Goal: Find specific page/section: Find specific page/section

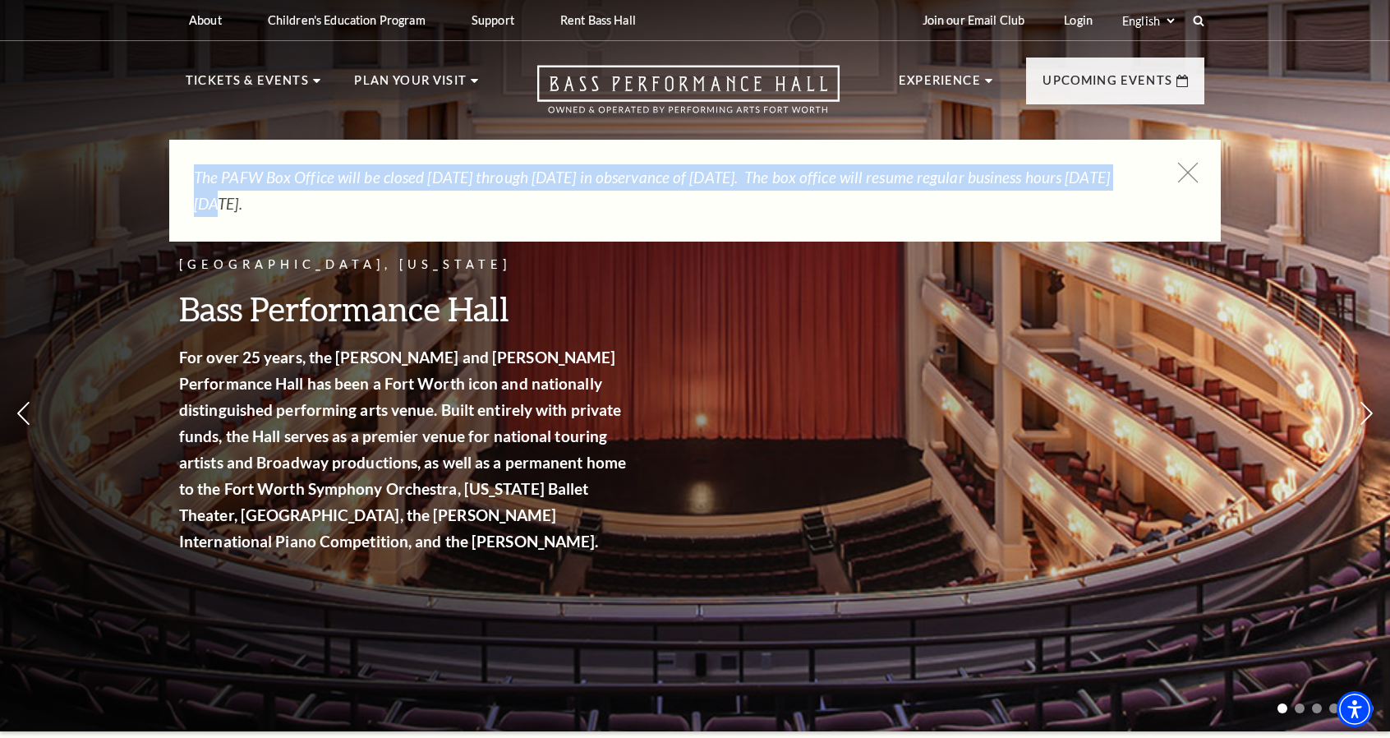
click at [1195, 177] on div "The PAFW Box Office will be closed [DATE] through [DATE] in observance of [DATE…" at bounding box center [694, 191] width 1051 height 102
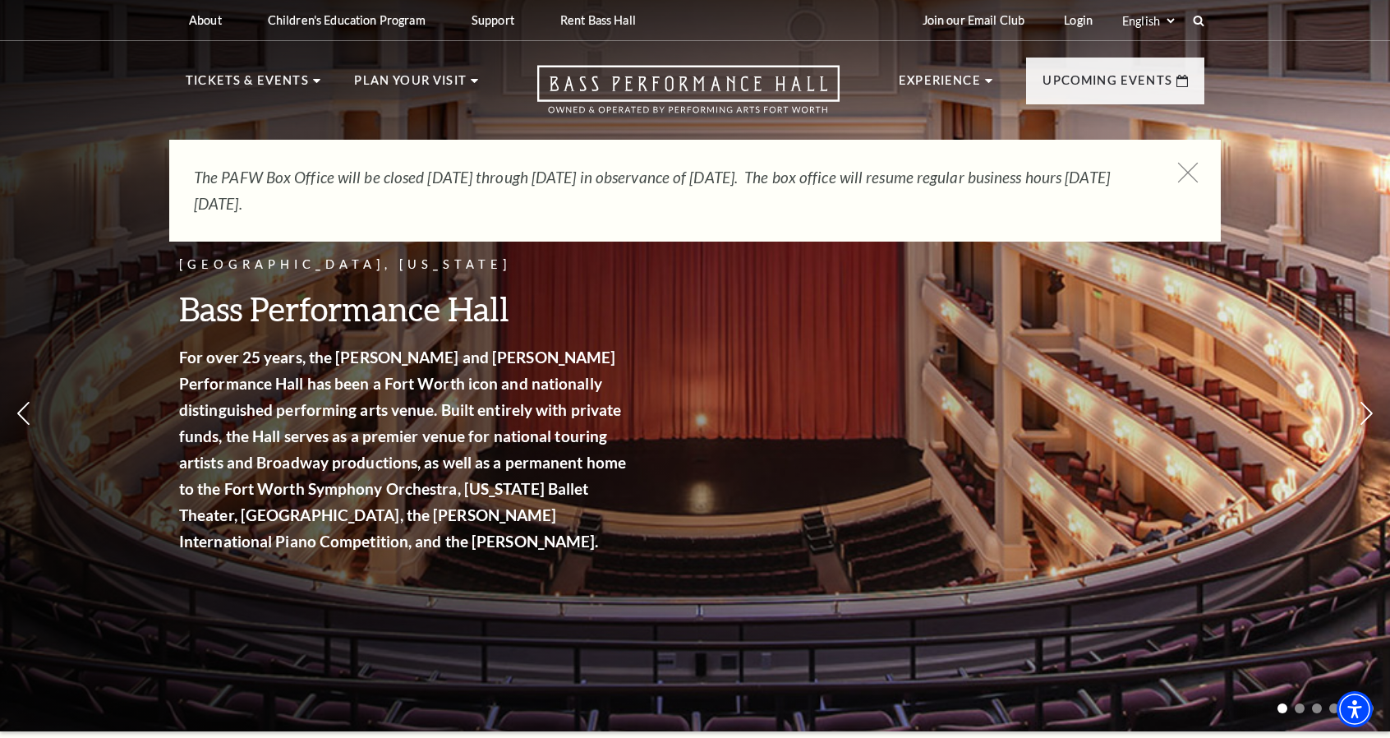
click at [1195, 177] on icon at bounding box center [1188, 173] width 21 height 21
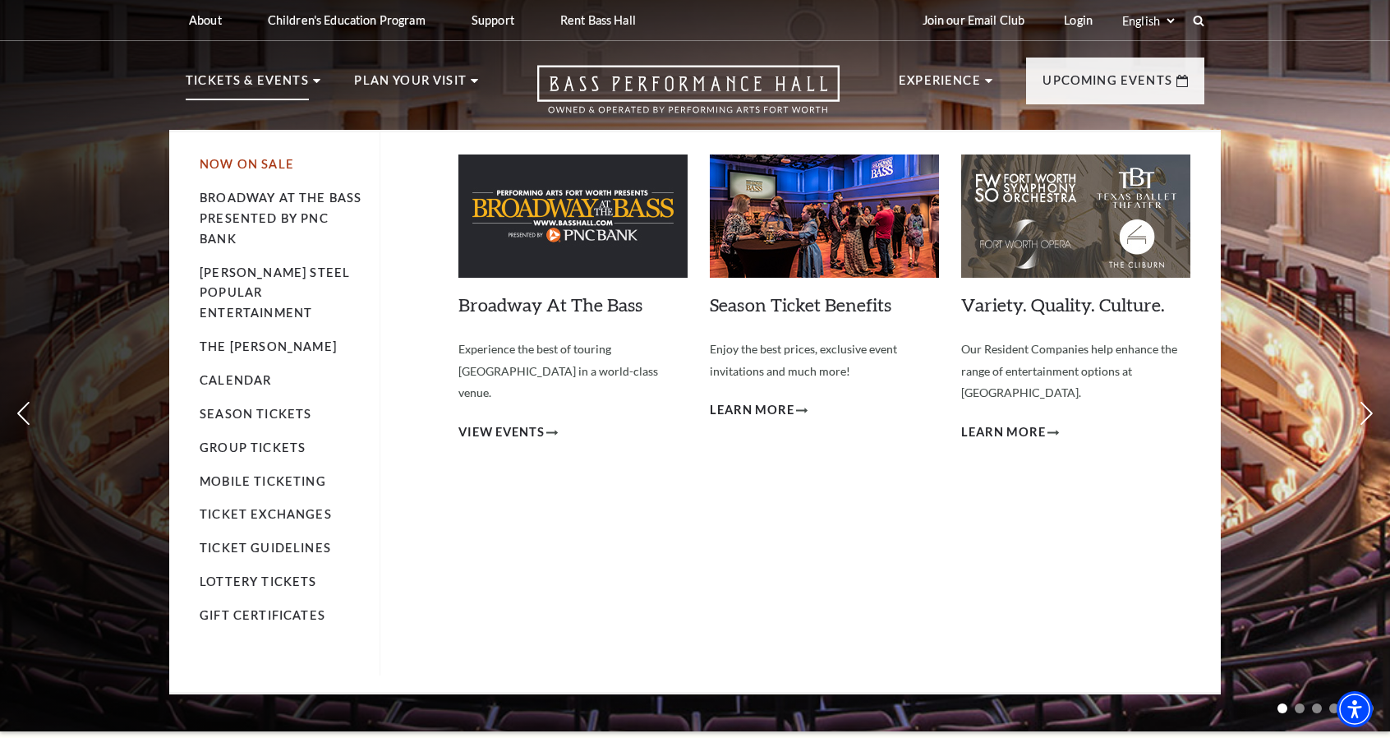
click at [261, 166] on link "Now On Sale" at bounding box center [247, 164] width 94 height 14
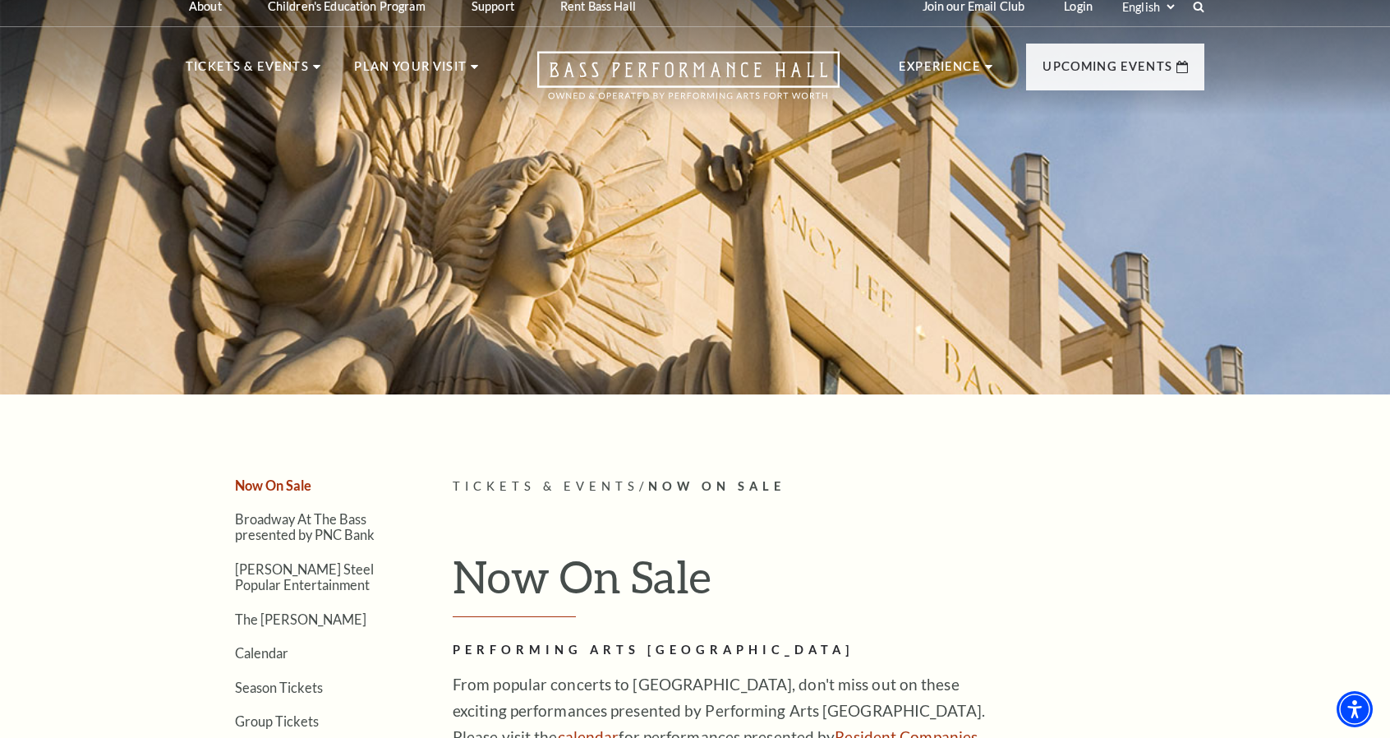
scroll to position [5, 0]
